Goal: Information Seeking & Learning: Find specific fact

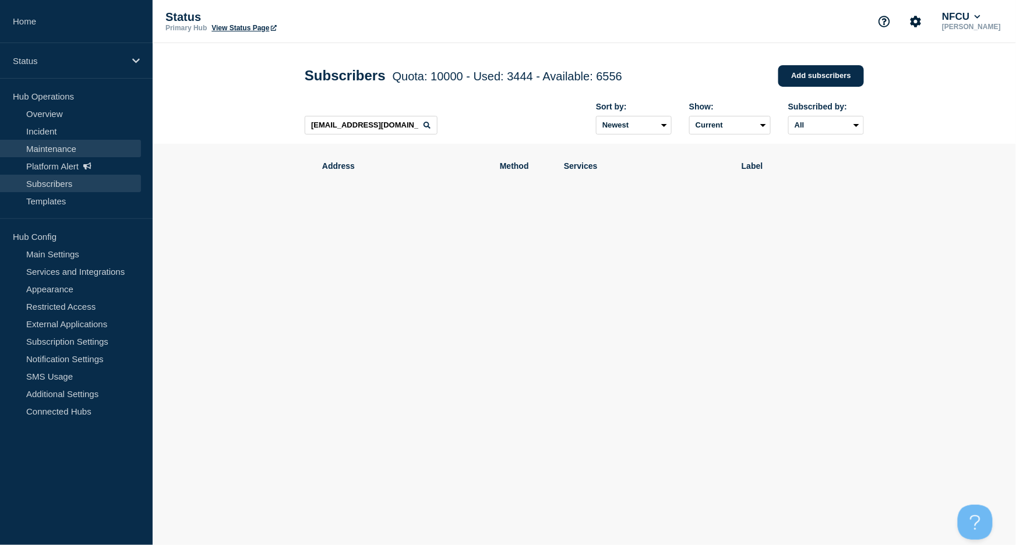
click at [58, 147] on link "Maintenance" at bounding box center [70, 148] width 141 height 17
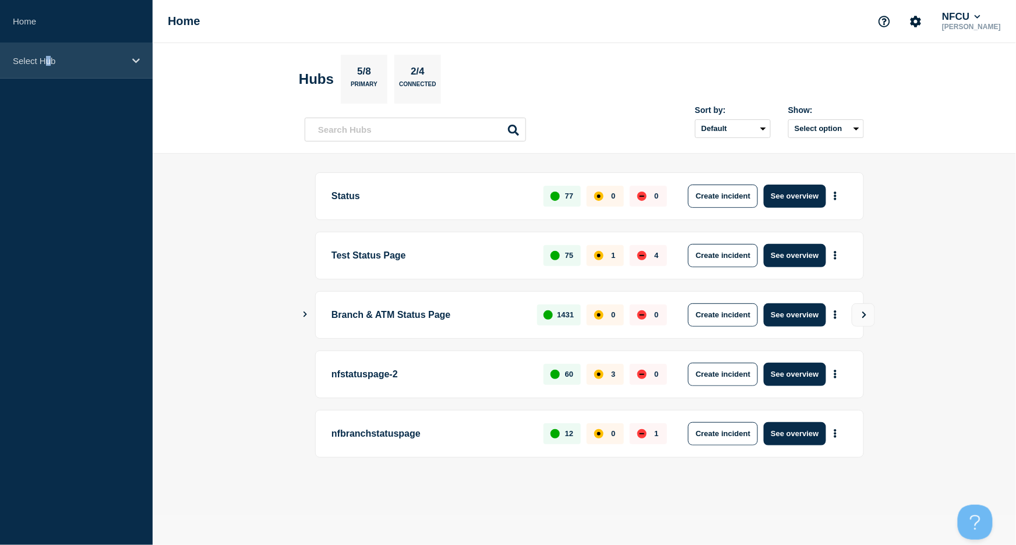
drag, startPoint x: 45, startPoint y: 66, endPoint x: 34, endPoint y: 69, distance: 12.2
click at [48, 70] on div "Select Hub" at bounding box center [76, 61] width 153 height 36
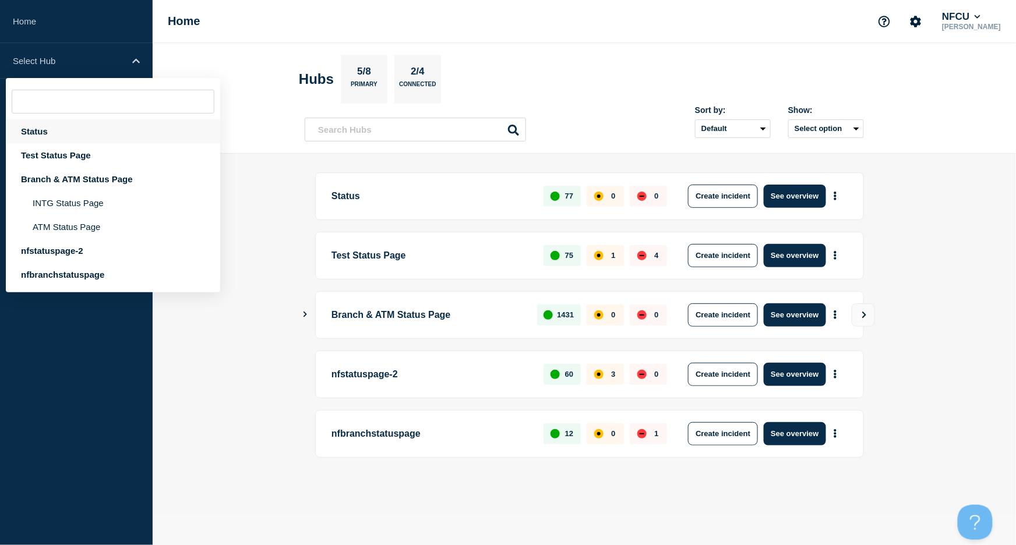
click at [44, 133] on div "Status" at bounding box center [113, 131] width 214 height 24
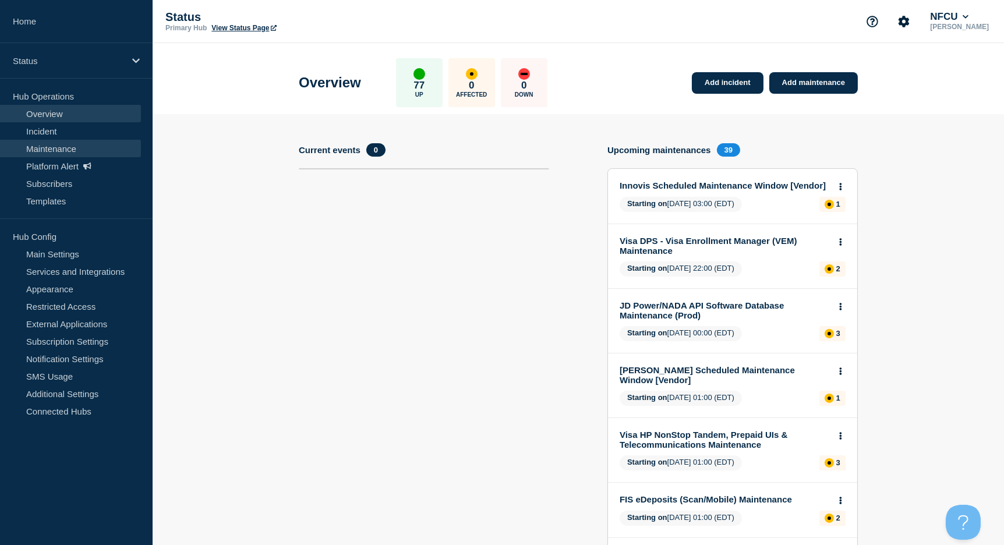
click at [54, 146] on link "Maintenance" at bounding box center [70, 148] width 141 height 17
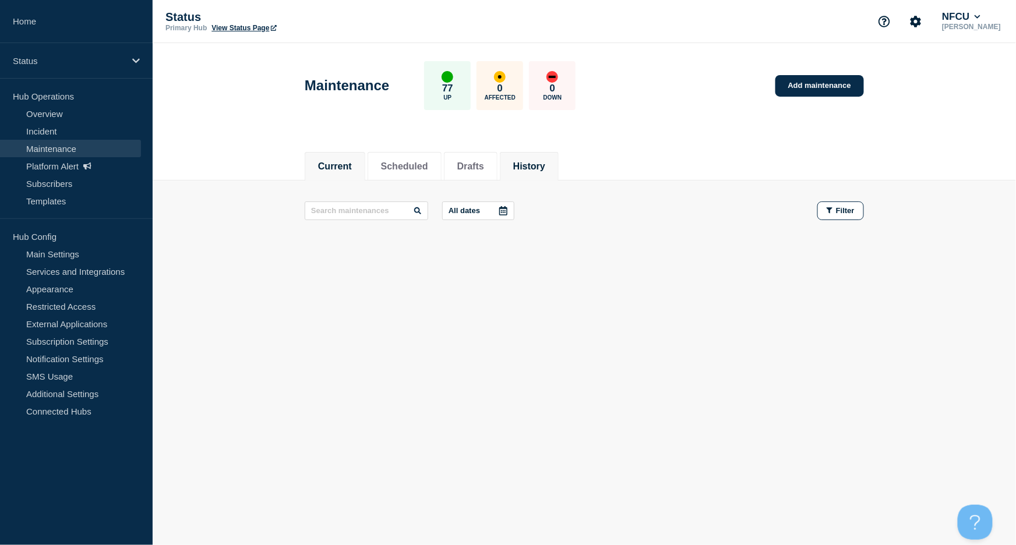
click at [545, 167] on button "History" at bounding box center [529, 166] width 32 height 10
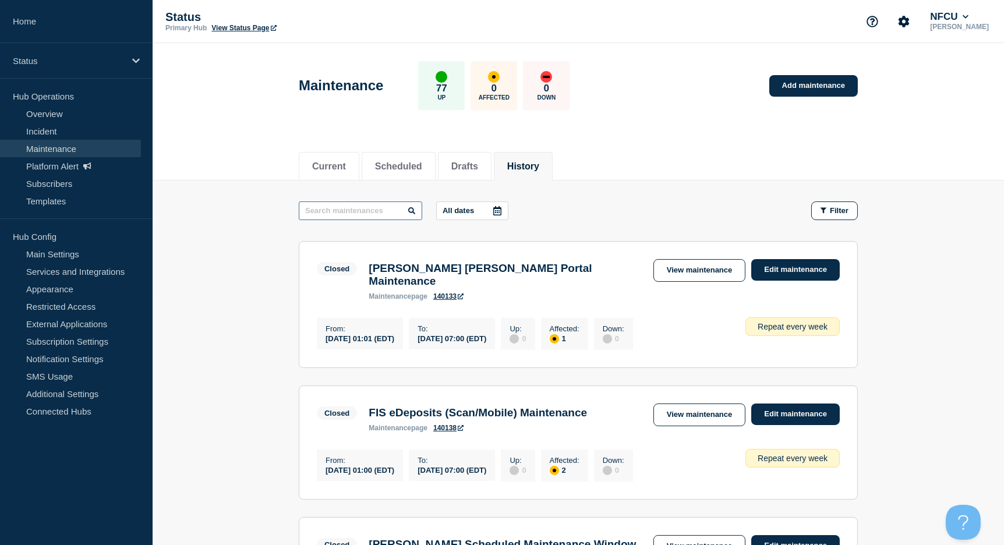
click at [331, 208] on input "text" at bounding box center [360, 211] width 123 height 19
type input "alvaria"
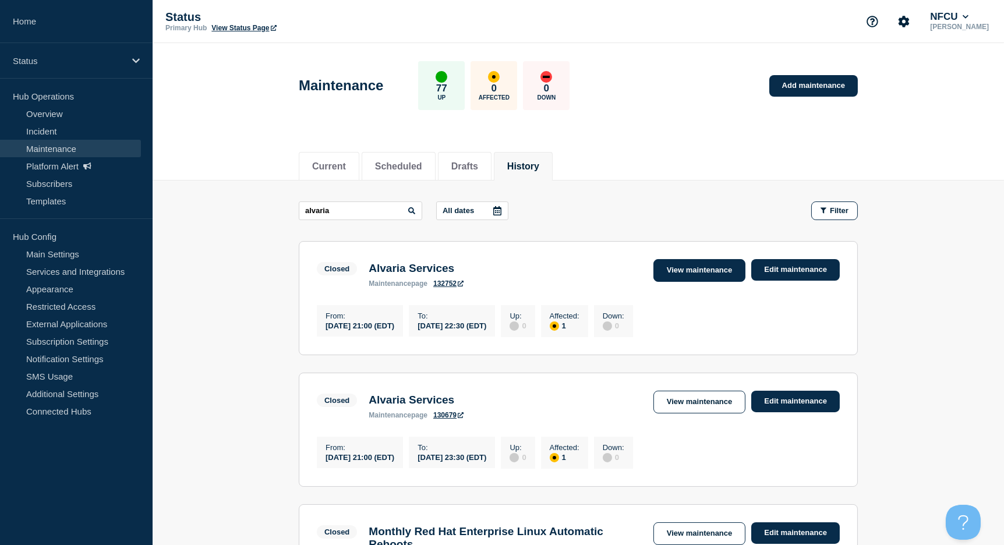
click at [744, 278] on div "View maintenance Edit maintenance" at bounding box center [744, 270] width 192 height 23
click at [704, 284] on div "Closed Alvaria Services maintenance page 132752 View maintenance Edit maintenan…" at bounding box center [578, 273] width 523 height 29
click at [717, 270] on link "View maintenance" at bounding box center [700, 270] width 92 height 23
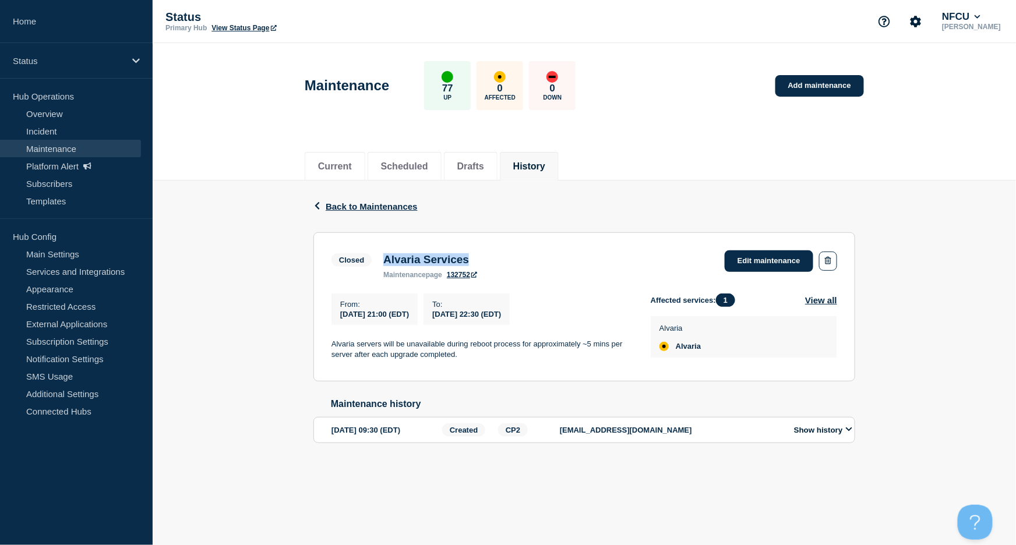
drag, startPoint x: 416, startPoint y: 262, endPoint x: 481, endPoint y: 261, distance: 65.3
click at [477, 261] on h3 "Alvaria Services" at bounding box center [430, 259] width 94 height 13
copy h3 "Alvaria Services"
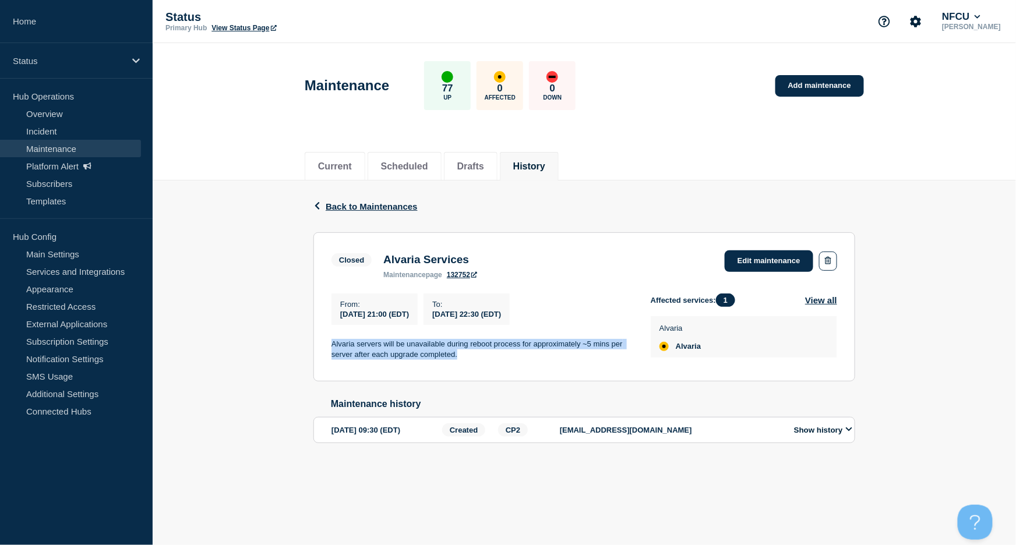
drag, startPoint x: 330, startPoint y: 344, endPoint x: 475, endPoint y: 355, distance: 146.1
click at [475, 355] on section "Closed Alvaria Services maintenance page 132752 Edit maintenance From : [DATE] …" at bounding box center [584, 306] width 542 height 149
copy p "Alvaria servers will be unavailable during reboot process for approximately ~5 …"
click at [436, 364] on div "From : [DATE] 21:00 (EDT) To : [DATE] 22:30 (EDT) Alvaria servers will be unava…" at bounding box center [490, 329] width 319 height 70
drag, startPoint x: 465, startPoint y: 361, endPoint x: 316, endPoint y: 347, distance: 149.3
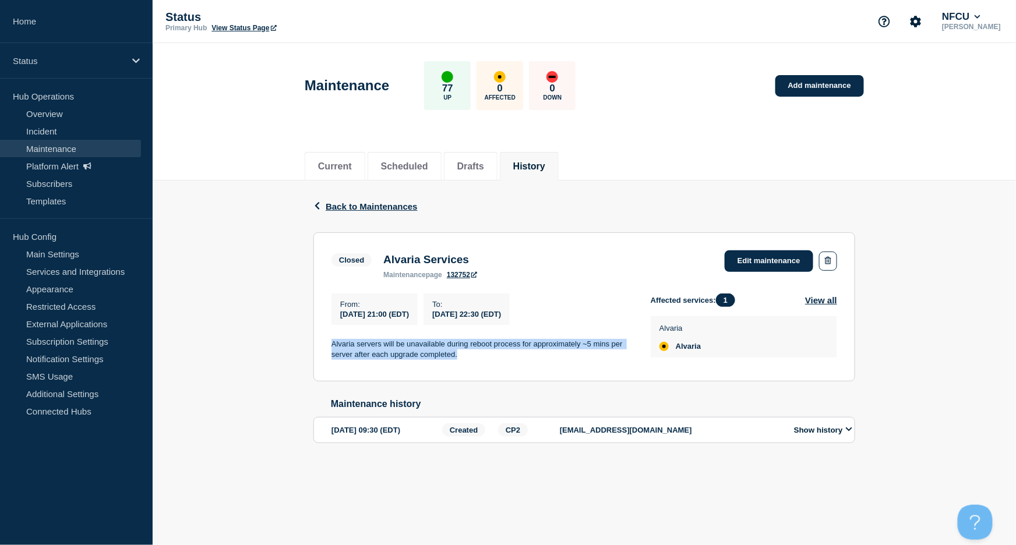
click at [316, 347] on section "Closed Alvaria Services maintenance page 132752 Edit maintenance From : [DATE] …" at bounding box center [584, 306] width 542 height 149
copy p "Alvaria servers will be unavailable during reboot process for approximately ~5 …"
click at [545, 165] on button "History" at bounding box center [529, 166] width 32 height 10
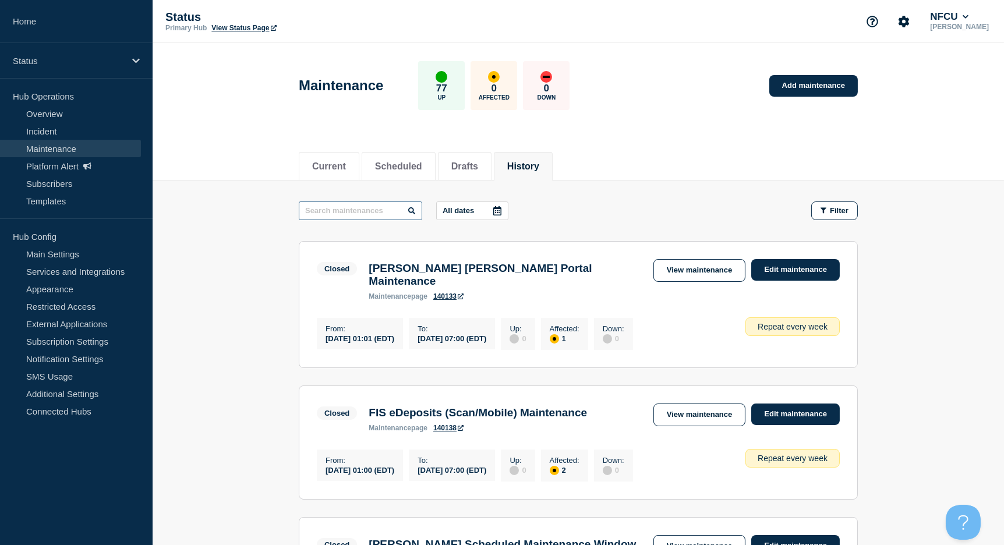
click at [357, 211] on input "text" at bounding box center [360, 211] width 123 height 19
paste input "LivePerson"
type input "LivePerson"
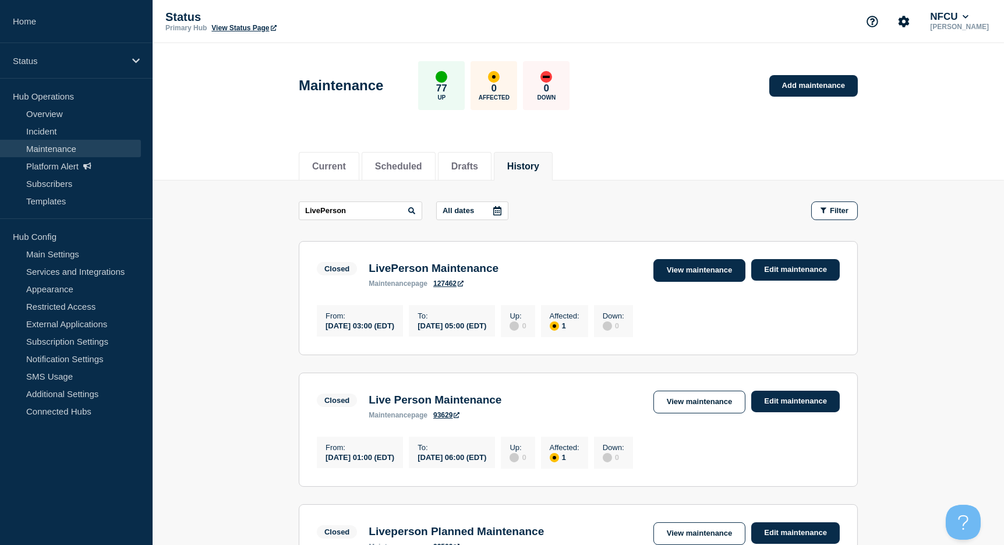
click at [679, 266] on link "View maintenance" at bounding box center [700, 270] width 92 height 23
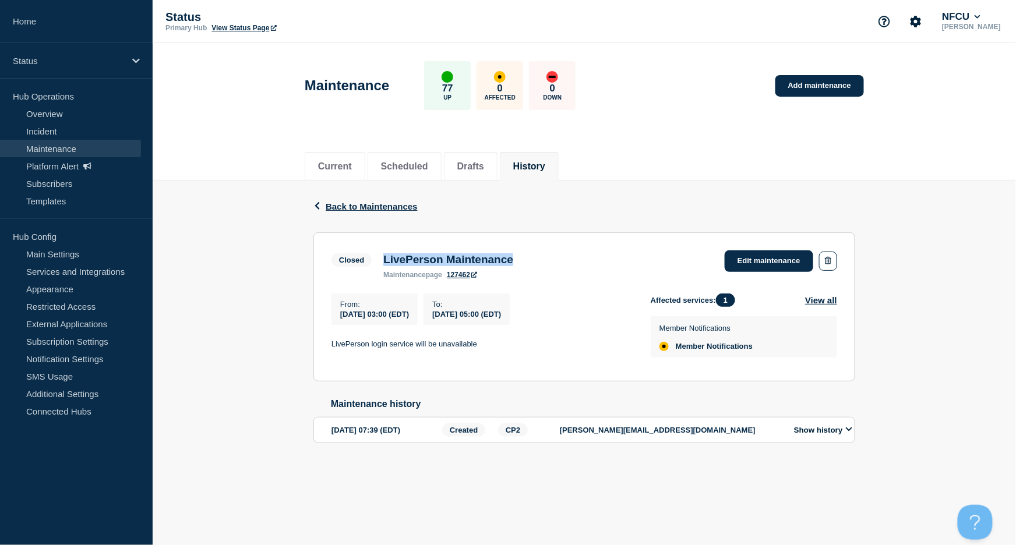
drag, startPoint x: 384, startPoint y: 259, endPoint x: 530, endPoint y: 257, distance: 145.7
click at [513, 257] on h3 "LivePerson Maintenance" at bounding box center [448, 259] width 130 height 13
copy h3 "LivePerson Maintenance"
drag, startPoint x: 329, startPoint y: 344, endPoint x: 490, endPoint y: 345, distance: 160.8
click at [490, 345] on section "Closed LivePerson Maintenance maintenance page 127462 Edit maintenance From : […" at bounding box center [584, 306] width 542 height 149
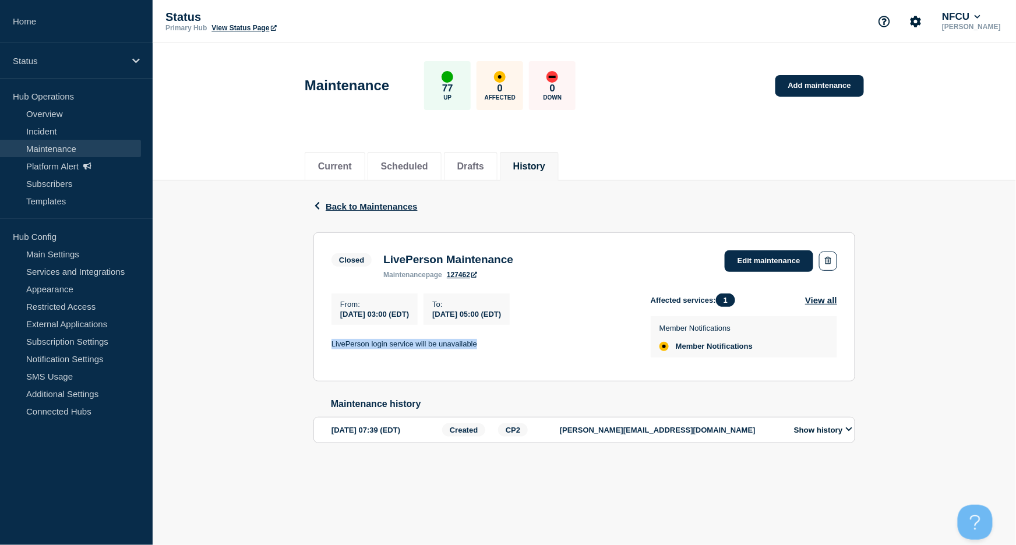
copy p "LivePerson login service will be unavailable"
drag, startPoint x: 386, startPoint y: 262, endPoint x: 558, endPoint y: 255, distance: 172.6
click at [558, 255] on div "Closed LivePerson Maintenance maintenance page 127462 Edit maintenance" at bounding box center [584, 264] width 506 height 29
copy h3 "LivePerson Maintenance"
drag, startPoint x: 327, startPoint y: 347, endPoint x: 513, endPoint y: 343, distance: 185.3
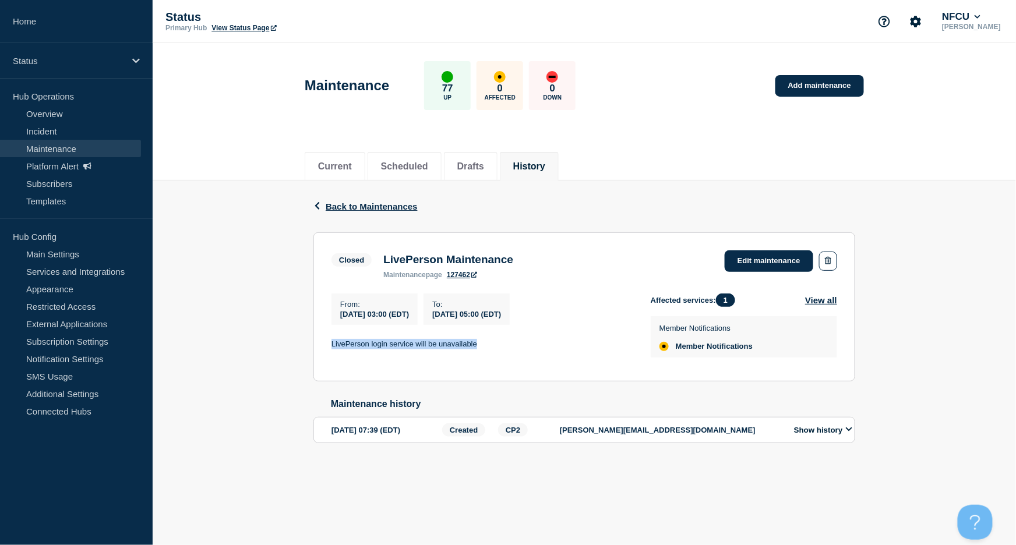
click at [513, 343] on section "Closed LivePerson Maintenance maintenance page 127462 Edit maintenance From : […" at bounding box center [584, 306] width 542 height 149
copy p "LivePerson login service will be unavailable"
